Goal: Task Accomplishment & Management: Manage account settings

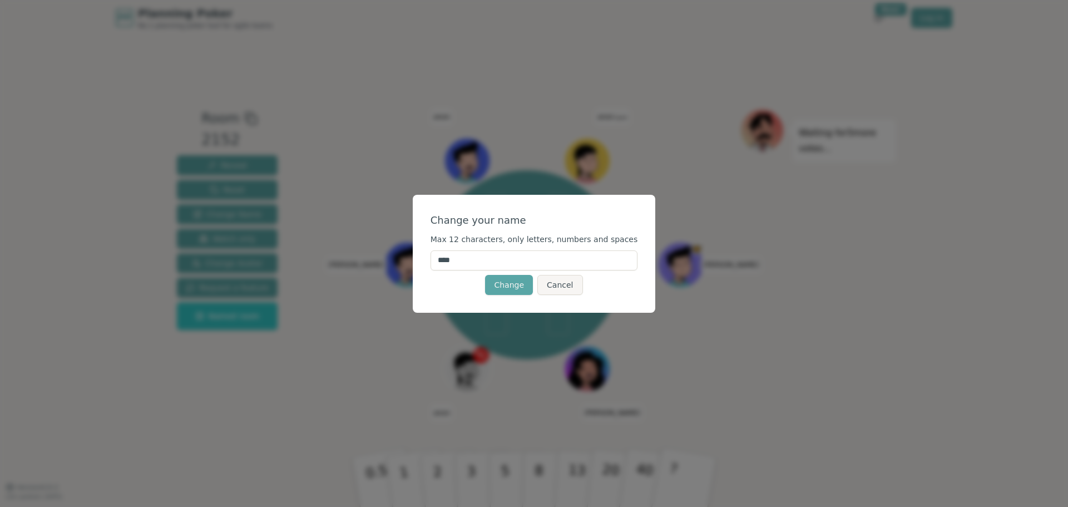
drag, startPoint x: 475, startPoint y: 265, endPoint x: 428, endPoint y: 261, distance: 46.8
click at [433, 261] on div "Change your name Max 12 characters, only letters, numbers and spaces **** Chang…" at bounding box center [534, 254] width 243 height 118
type input "******"
click at [508, 284] on button "Change" at bounding box center [509, 285] width 48 height 20
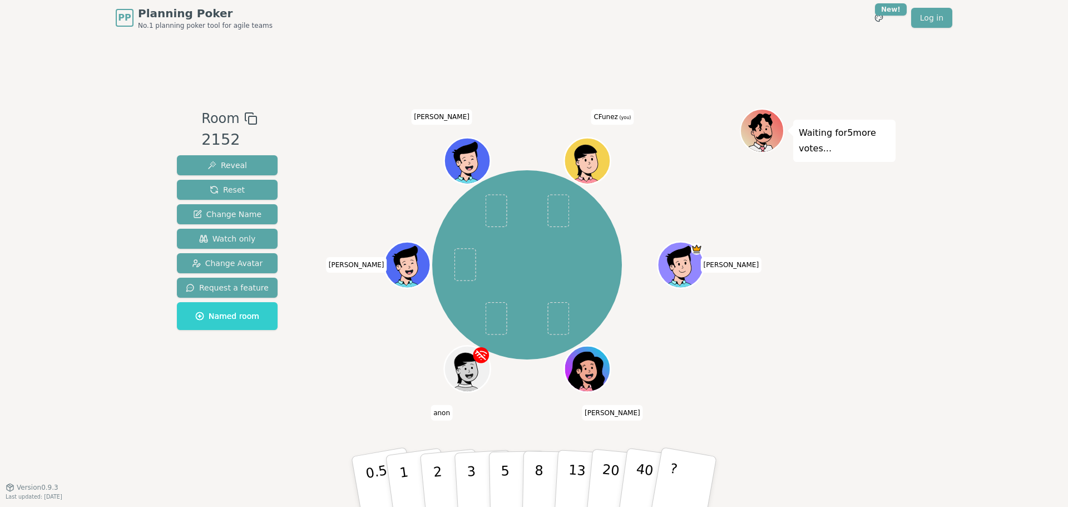
click at [593, 170] on icon at bounding box center [589, 167] width 22 height 7
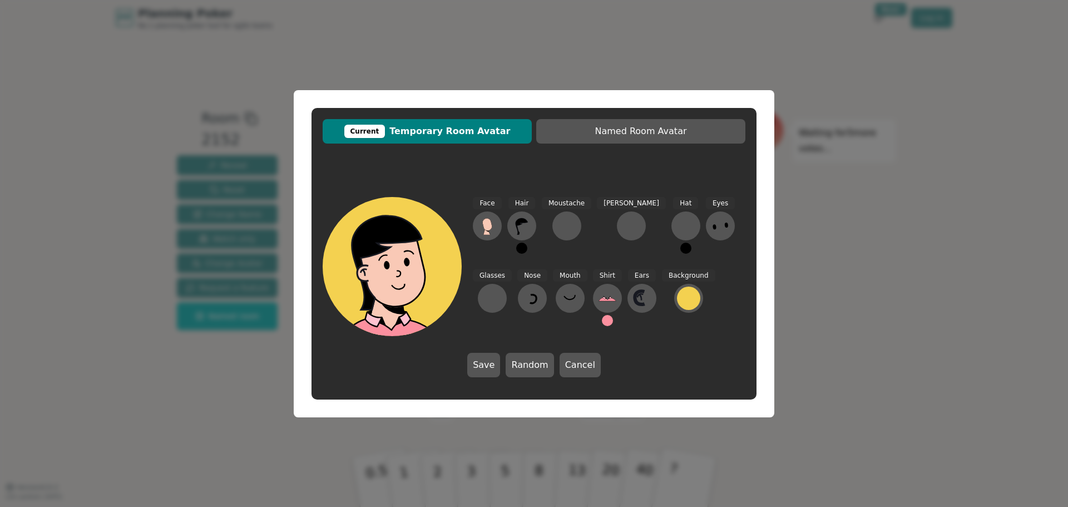
click at [523, 244] on button at bounding box center [521, 247] width 11 height 11
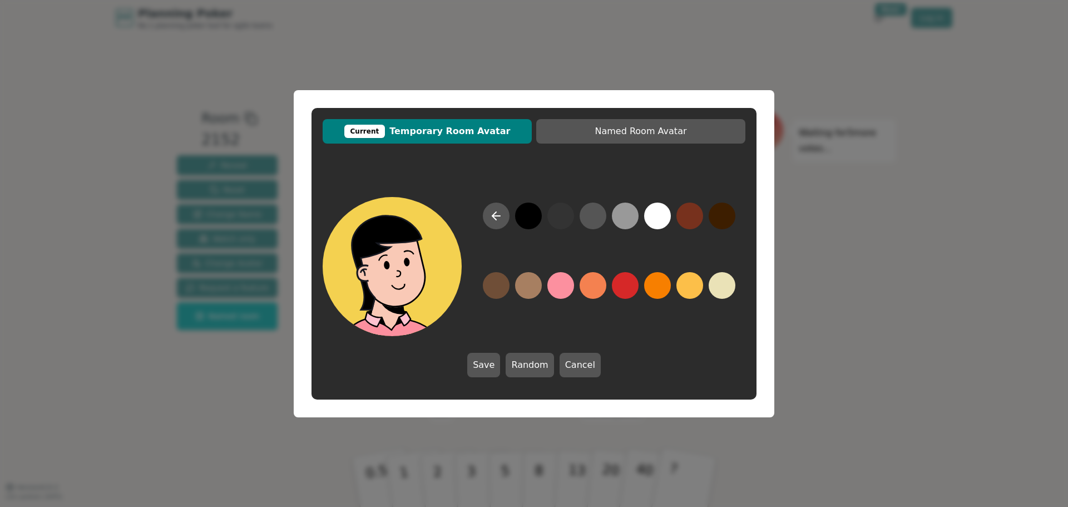
click at [524, 219] on button at bounding box center [528, 215] width 27 height 27
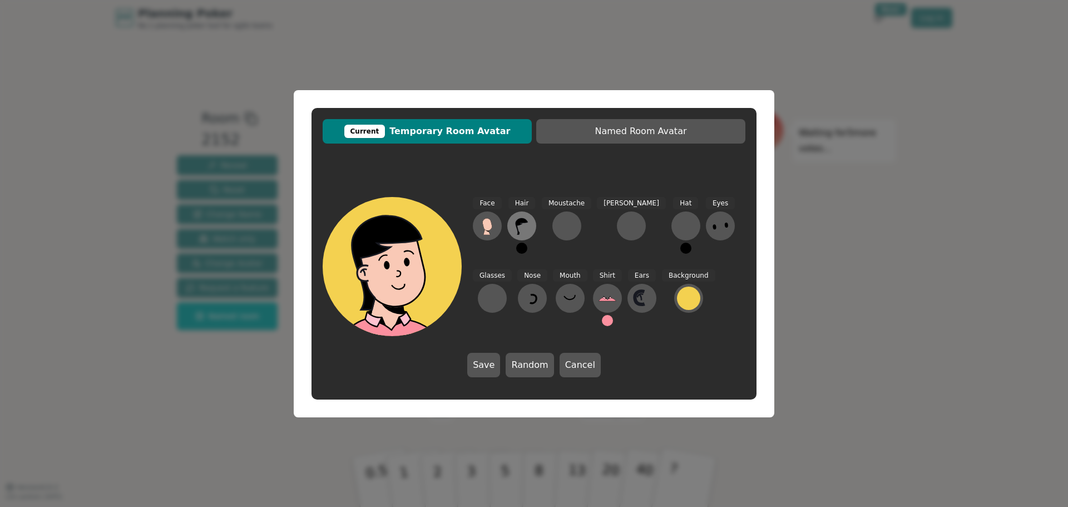
click at [520, 222] on icon at bounding box center [522, 226] width 12 height 17
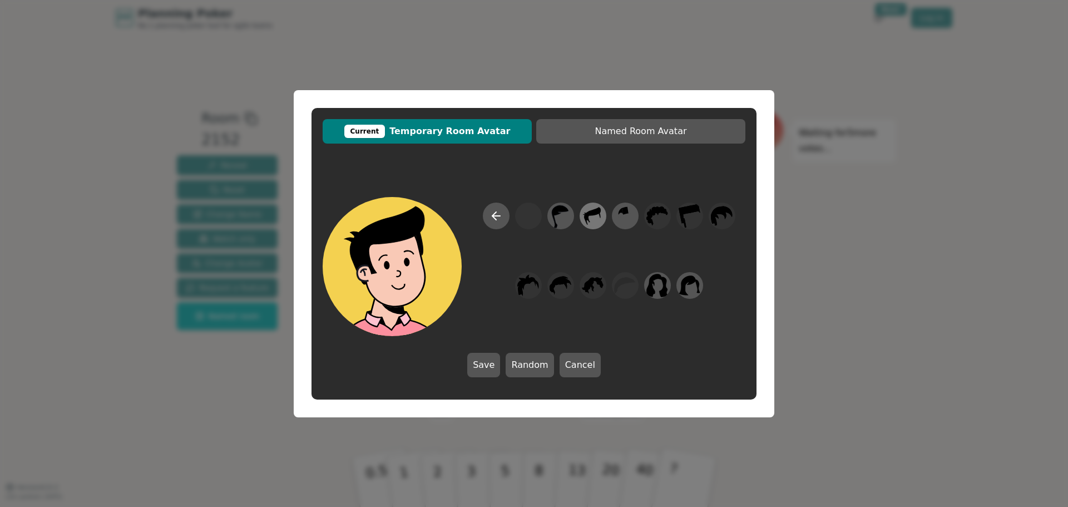
click at [592, 215] on icon at bounding box center [592, 216] width 17 height 18
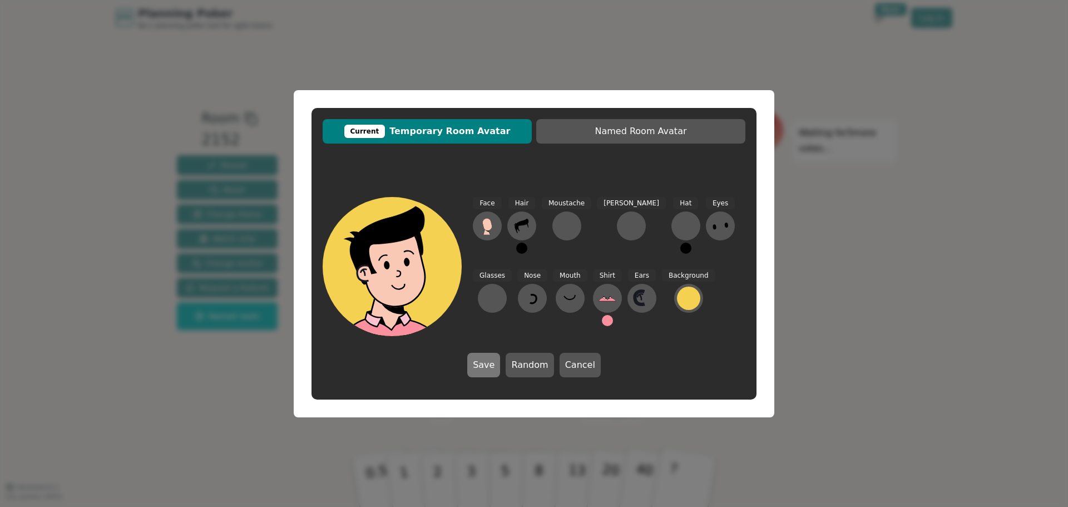
click at [485, 364] on button "Save" at bounding box center [483, 365] width 33 height 24
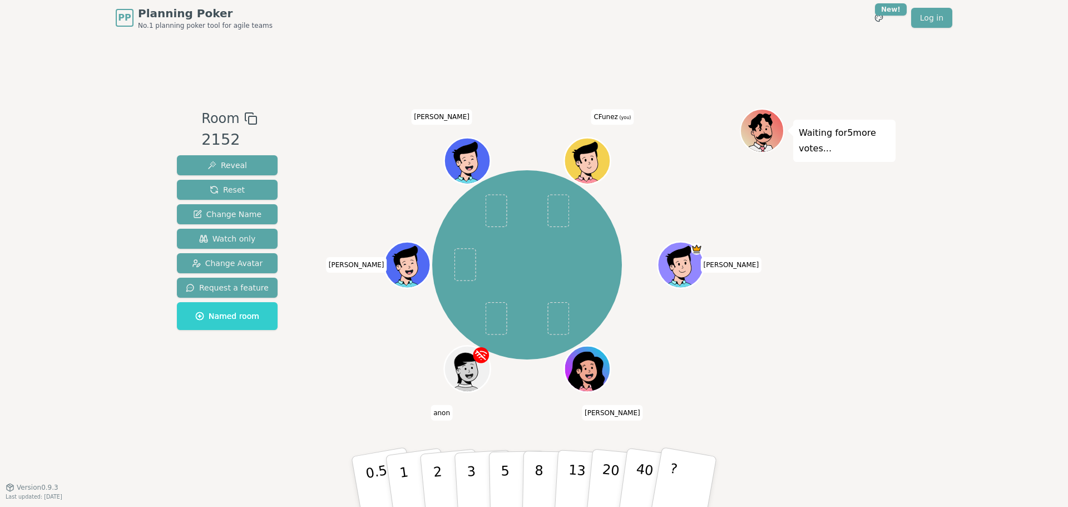
click at [590, 177] on div at bounding box center [588, 175] width 45 height 41
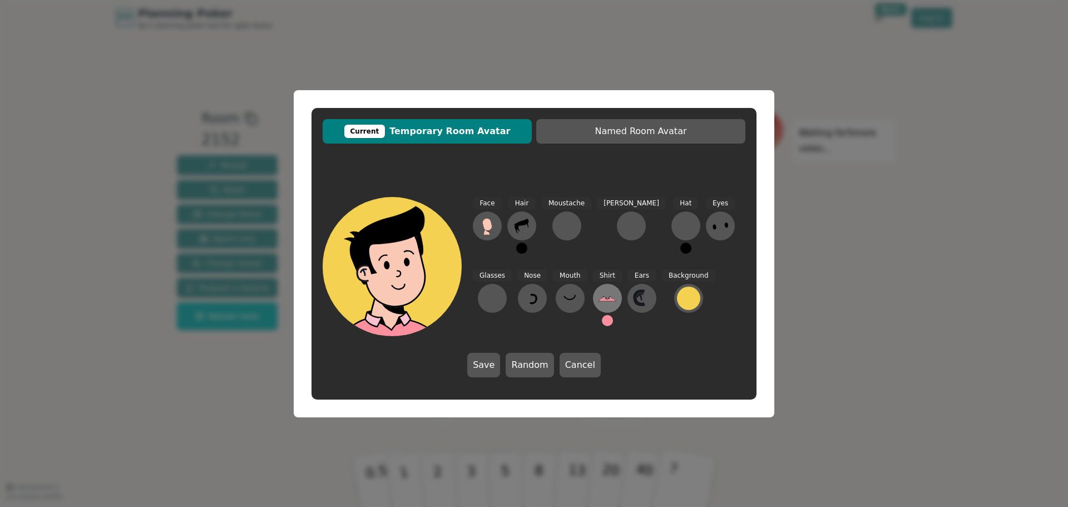
click at [598, 302] on icon at bounding box center [607, 298] width 18 height 18
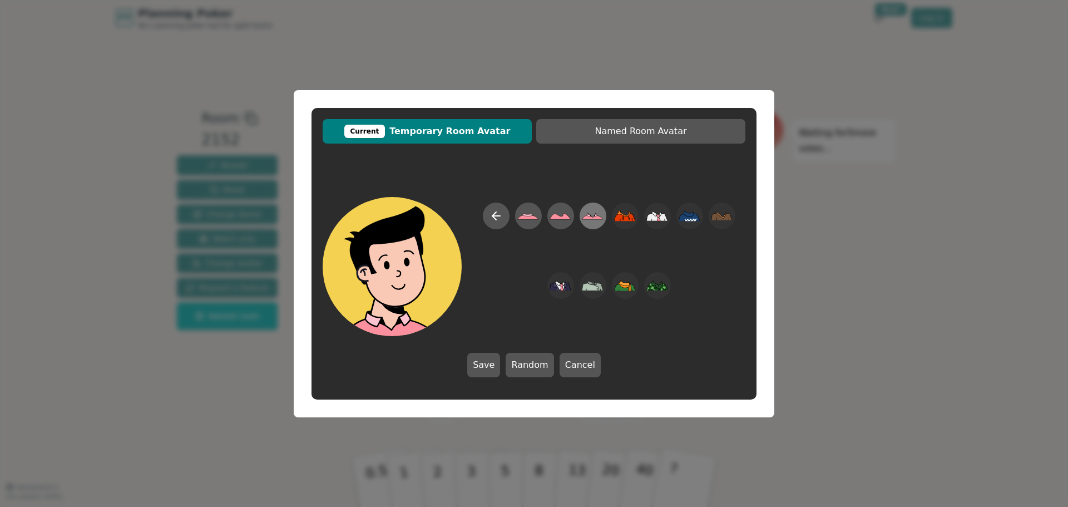
click at [593, 218] on icon at bounding box center [592, 217] width 21 height 4
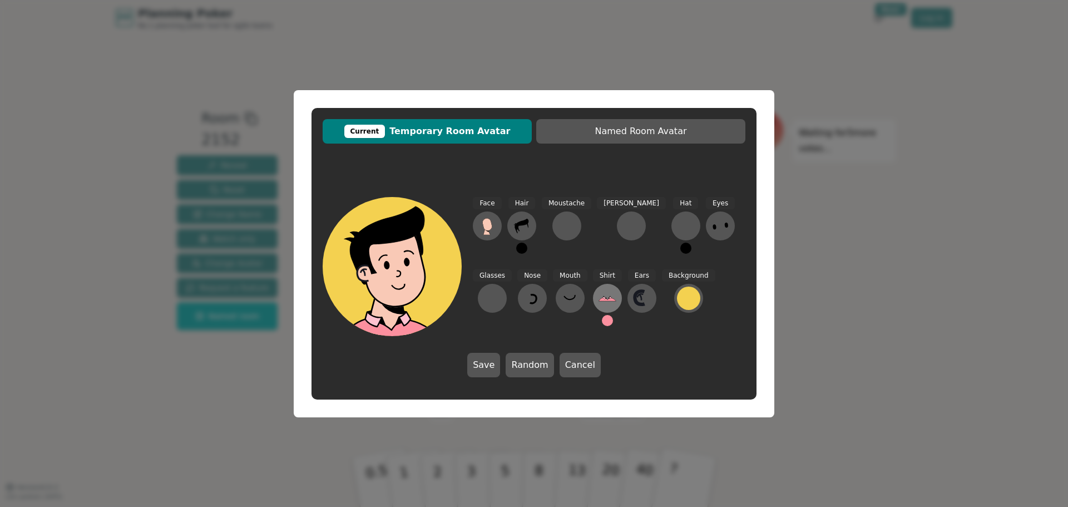
click at [598, 300] on icon at bounding box center [606, 299] width 17 height 3
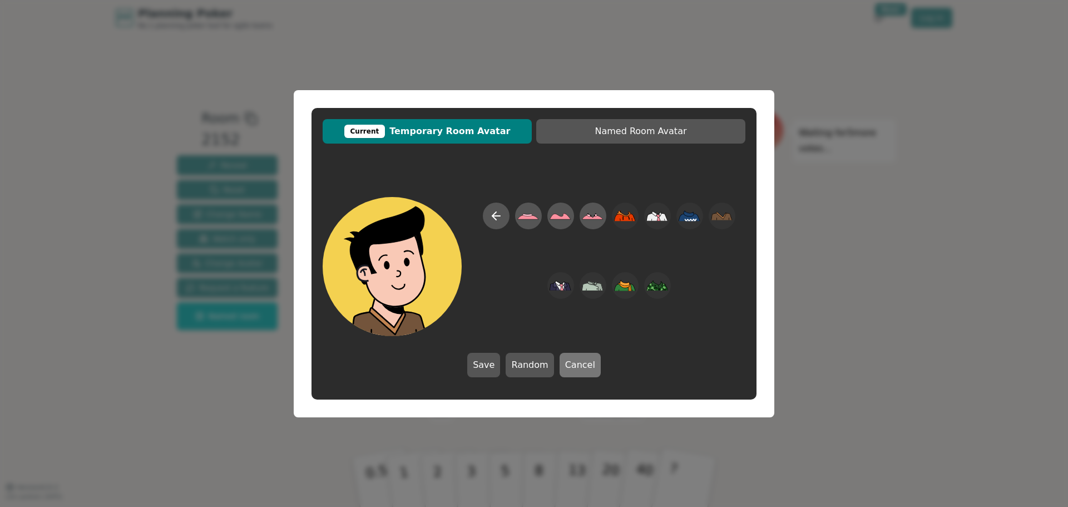
click at [589, 363] on button "Cancel" at bounding box center [579, 365] width 41 height 24
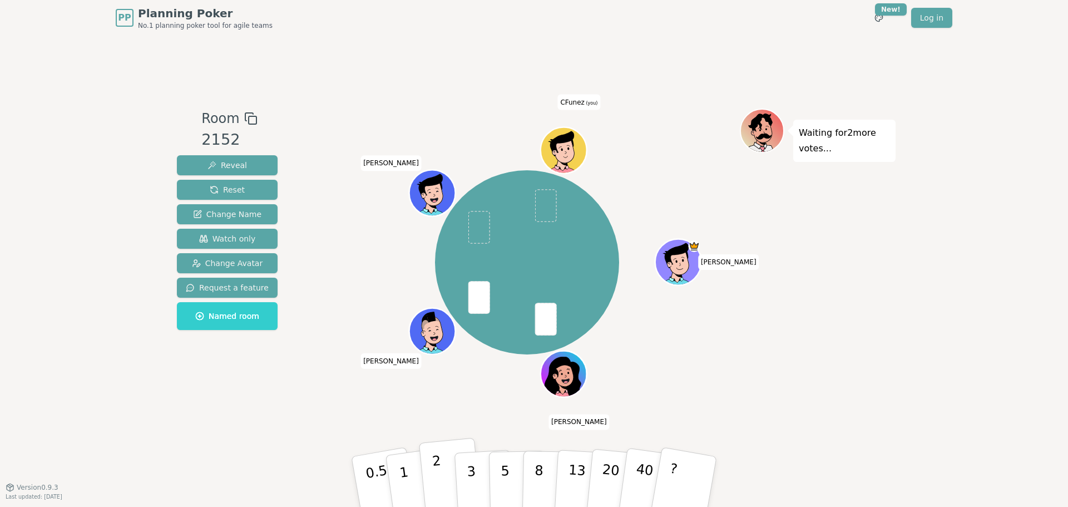
click at [436, 473] on p "2" at bounding box center [439, 483] width 14 height 61
click at [534, 475] on button "8" at bounding box center [550, 481] width 57 height 85
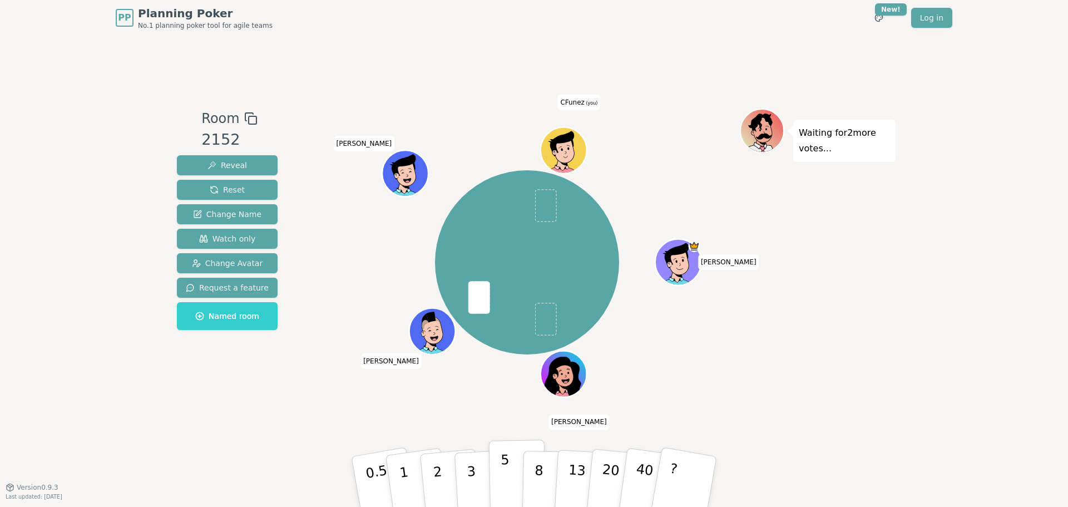
click at [502, 486] on p "5" at bounding box center [505, 482] width 9 height 60
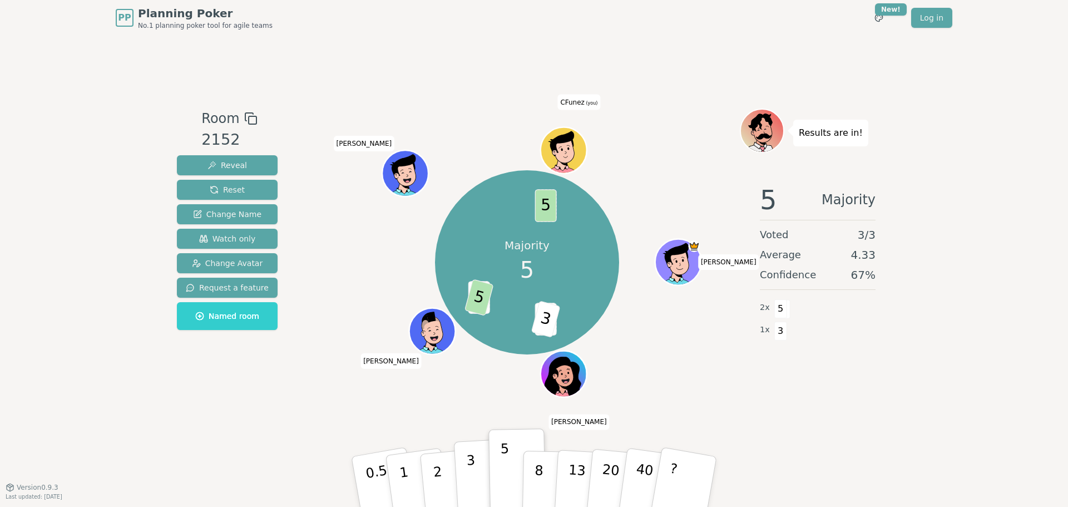
click at [467, 464] on p "3" at bounding box center [472, 482] width 12 height 61
